Goal: Contribute content

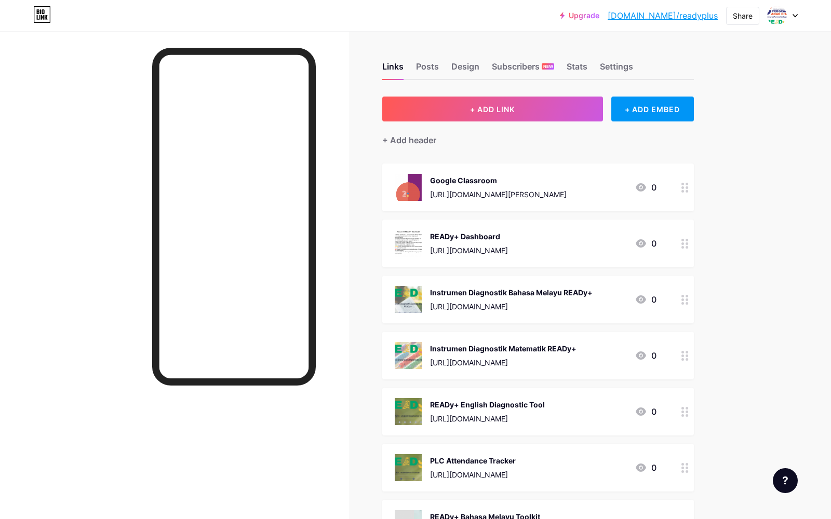
scroll to position [392, 0]
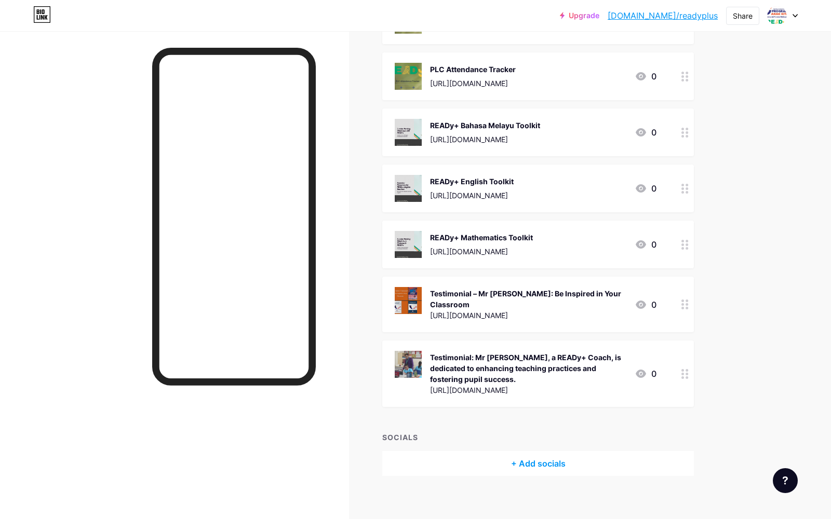
click at [686, 307] on div at bounding box center [685, 305] width 18 height 56
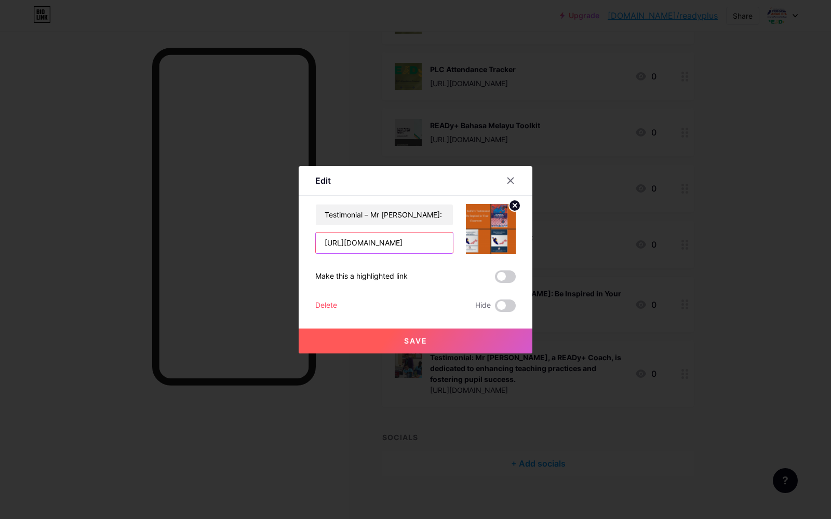
click at [419, 242] on input "[URL][DOMAIN_NAME]" at bounding box center [384, 243] width 137 height 21
drag, startPoint x: 325, startPoint y: 245, endPoint x: 472, endPoint y: 252, distance: 147.7
click at [472, 252] on div "Testimonial – Mr [PERSON_NAME]: Be Inspired in Your Classroom [URL][DOMAIN_NAME]" at bounding box center [415, 229] width 200 height 50
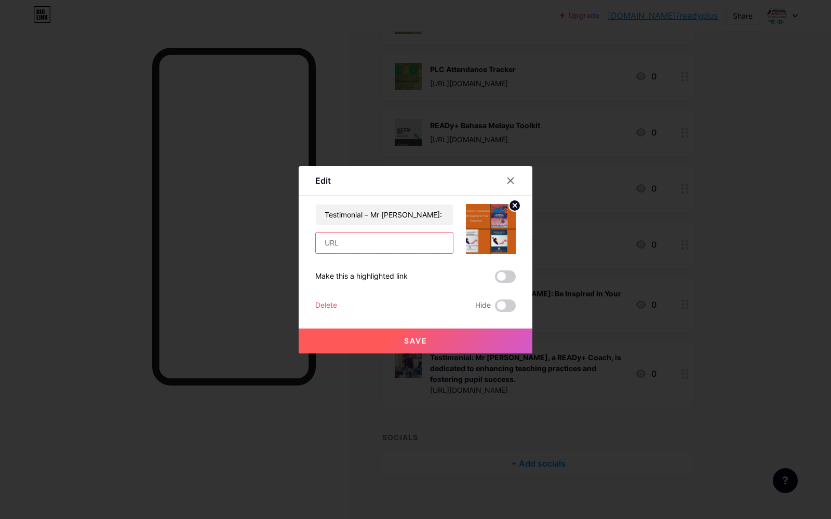
paste input "[URL][DOMAIN_NAME]"
type input "[URL][DOMAIN_NAME]"
click at [516, 206] on icon at bounding box center [515, 206] width 4 height 4
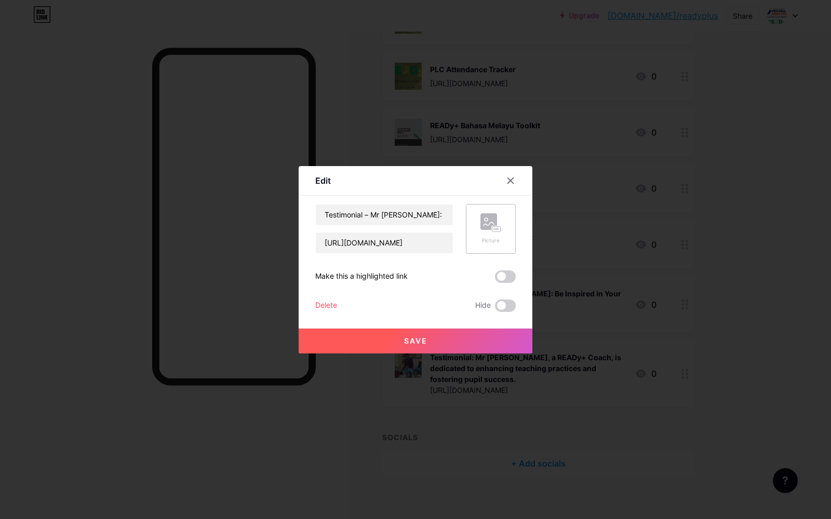
click at [492, 228] on rect at bounding box center [496, 228] width 8 height 5
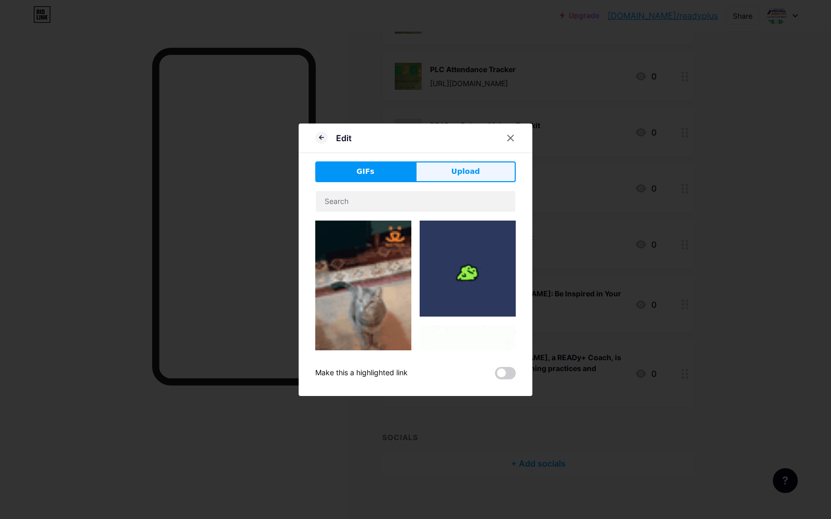
click at [462, 169] on span "Upload" at bounding box center [465, 171] width 29 height 11
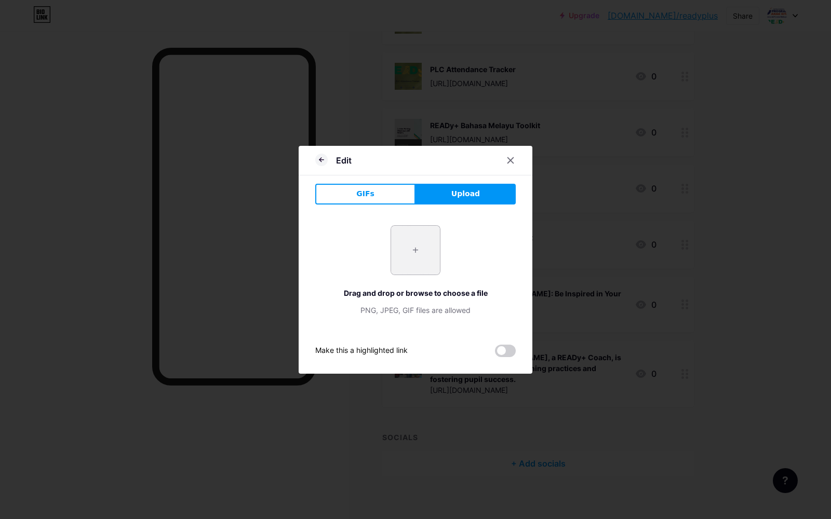
click at [411, 243] on input "file" at bounding box center [415, 250] width 49 height 49
type input "C:\fakepath\Screenshot [DATE] 8.54.02 AM.png"
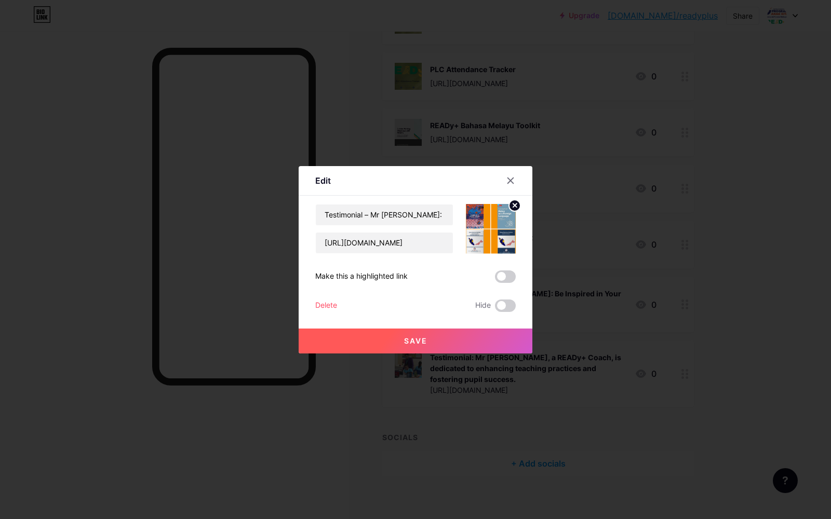
click at [414, 341] on span "Save" at bounding box center [415, 341] width 23 height 9
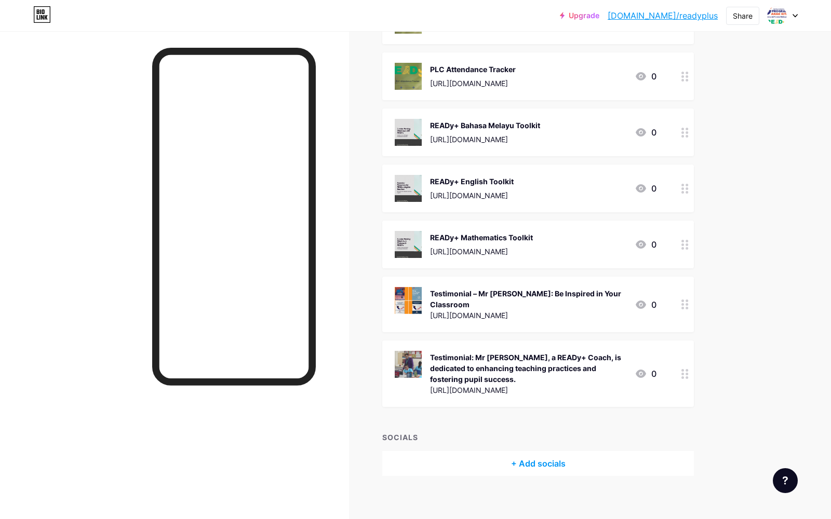
click at [682, 300] on icon at bounding box center [684, 305] width 7 height 10
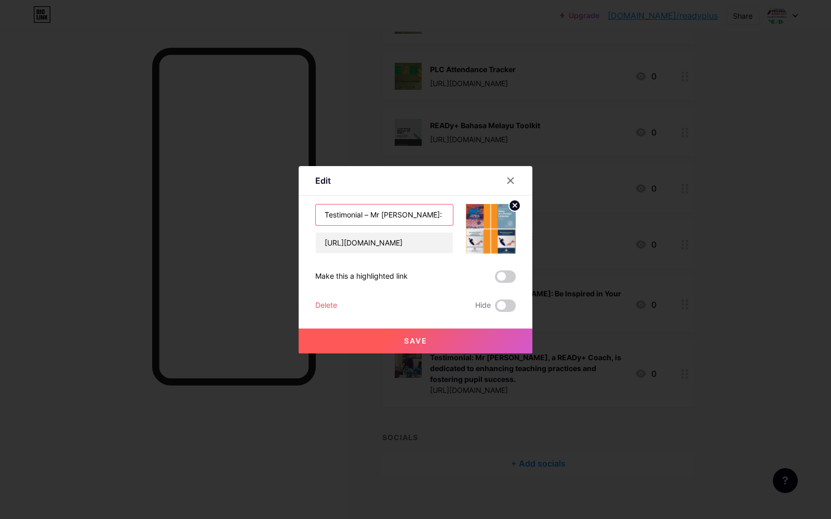
click at [371, 215] on input "Testimonial – Mr [PERSON_NAME]: Be Inspired in Your Classroom" at bounding box center [384, 215] width 137 height 21
type input "Testimonial: Mr [PERSON_NAME], Be Inspired in Your Classroom"
click at [417, 337] on span "Save" at bounding box center [415, 341] width 23 height 9
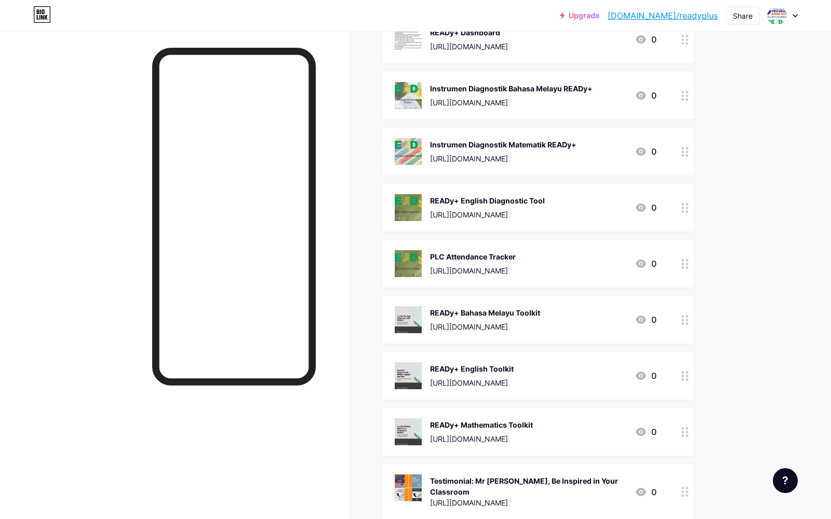
scroll to position [392, 0]
